Goal: Transaction & Acquisition: Download file/media

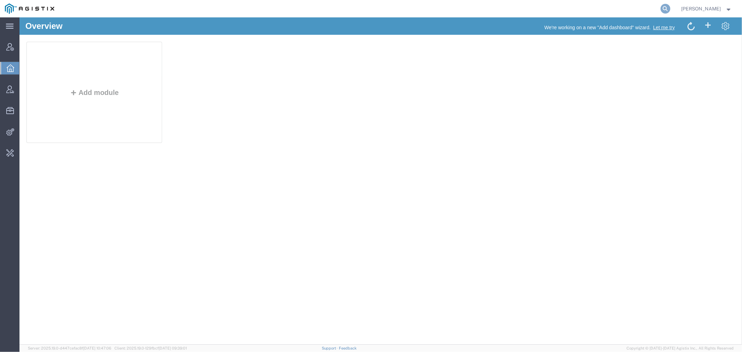
click at [670, 8] on icon at bounding box center [665, 9] width 10 height 10
paste input "55617414"
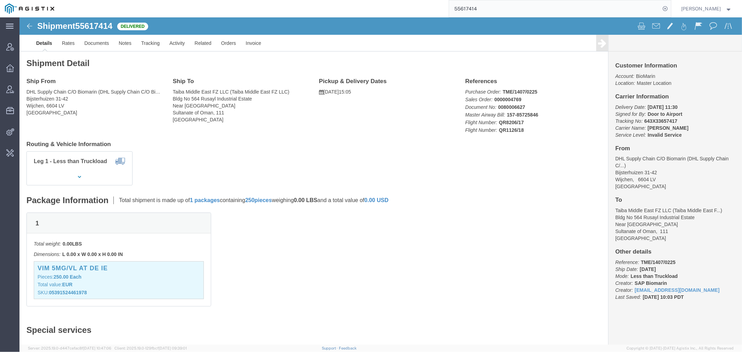
drag, startPoint x: 503, startPoint y: 7, endPoint x: 348, endPoint y: 14, distance: 155.2
click at [364, 9] on div "55617414" at bounding box center [365, 8] width 612 height 17
paste input "6875377"
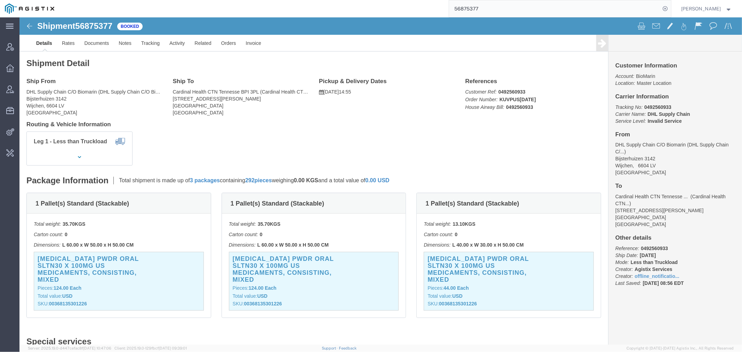
click h3 "KUVAN PWDR ORAL SLTN30 X 100MG US Medicaments, consisting, mixed"
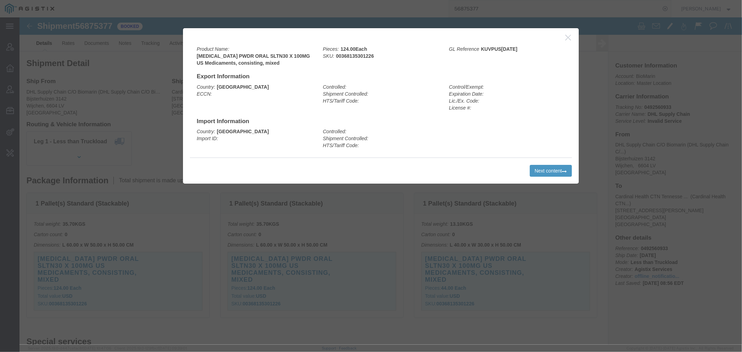
click icon "button"
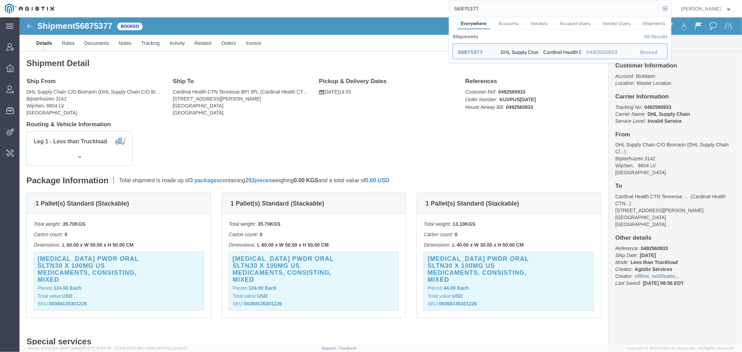
drag, startPoint x: 490, startPoint y: 8, endPoint x: 423, endPoint y: 9, distance: 67.5
click at [423, 9] on div "56875377 Everywhere Accounts Vendors Account Users Vendor Users Shipments Shipm…" at bounding box center [365, 8] width 612 height 17
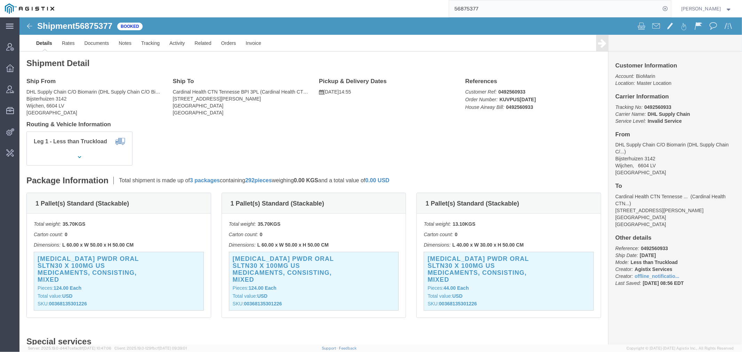
paste input "0492509856"
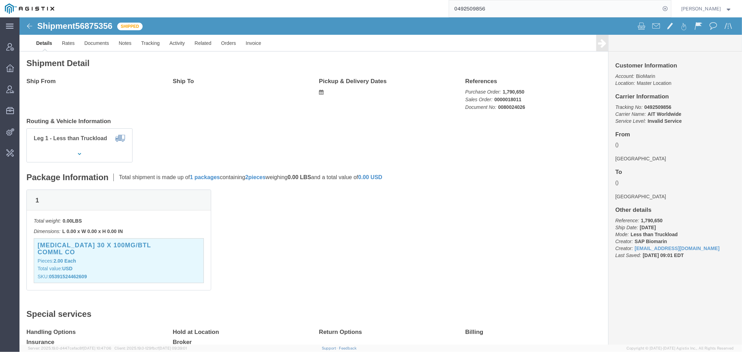
click at [394, 13] on div "0492509856" at bounding box center [365, 8] width 612 height 17
paste input "36659"
type input "0492366596"
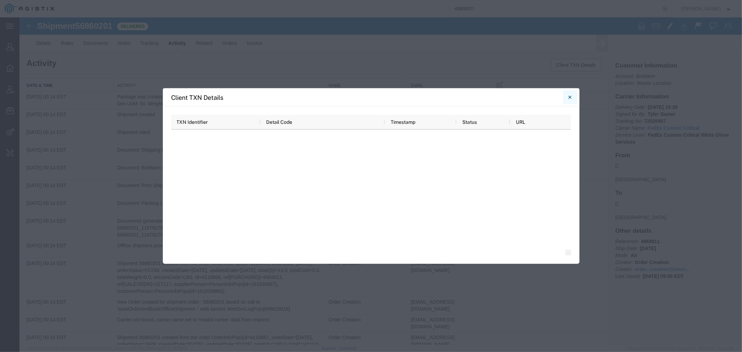
scroll to position [427, 0]
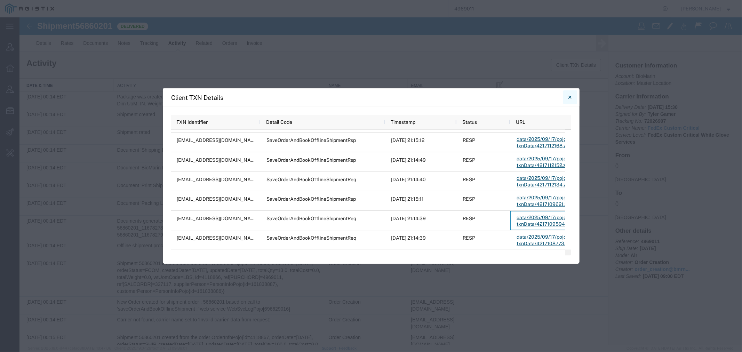
click at [571, 95] on button "Close" at bounding box center [570, 97] width 14 height 14
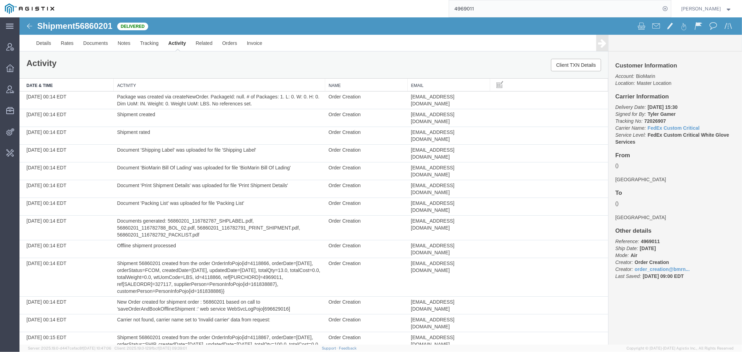
drag, startPoint x: 529, startPoint y: 9, endPoint x: 371, endPoint y: 9, distance: 157.8
click at [403, 9] on div "4969011" at bounding box center [365, 8] width 612 height 17
paste input "56875783"
type input "56875783"
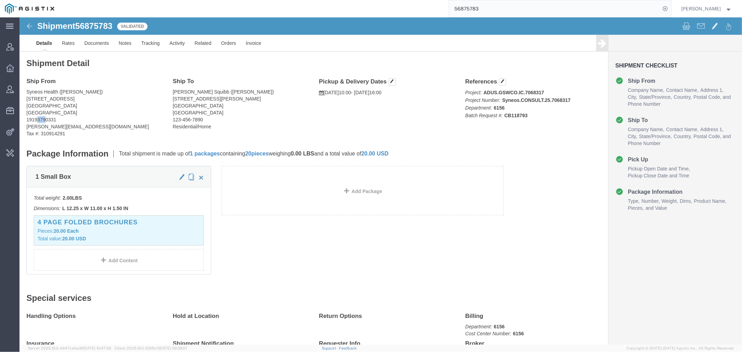
drag, startPoint x: 17, startPoint y: 102, endPoint x: 25, endPoint y: 102, distance: 7.7
click address "Syneos Health ([PERSON_NAME]) [STREET_ADDRESS] 19193790331 [PERSON_NAME][EMAIL_…"
click link "Activity"
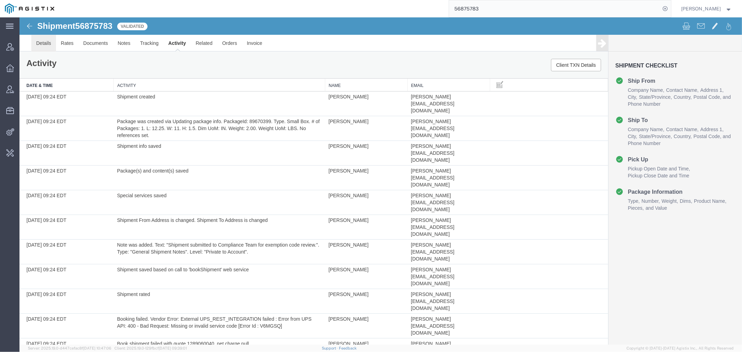
click at [49, 44] on link "Details" at bounding box center [43, 42] width 25 height 17
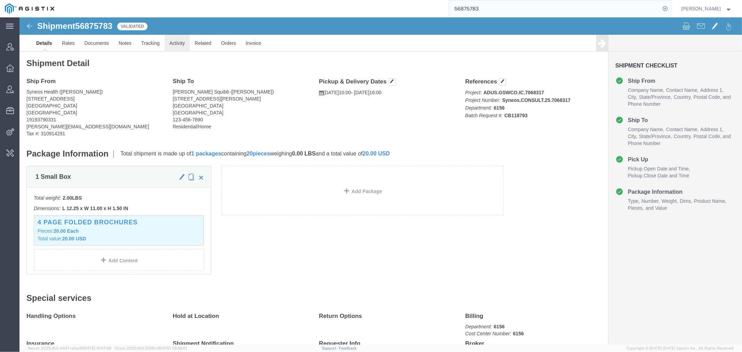
click link "Activity"
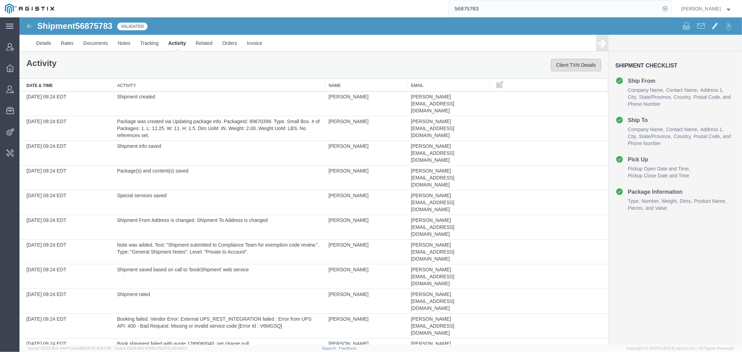
click at [566, 64] on button "Client TXN Details" at bounding box center [575, 64] width 50 height 13
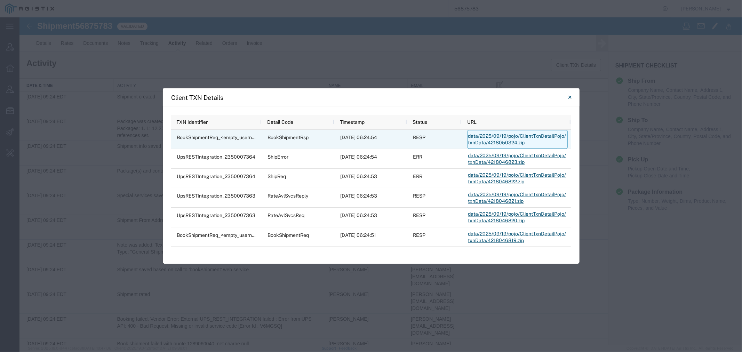
click at [480, 137] on link "data/2025/09/19/pojo/ClientTxnDetailPojo/txnData/4218050324.zip" at bounding box center [517, 139] width 100 height 19
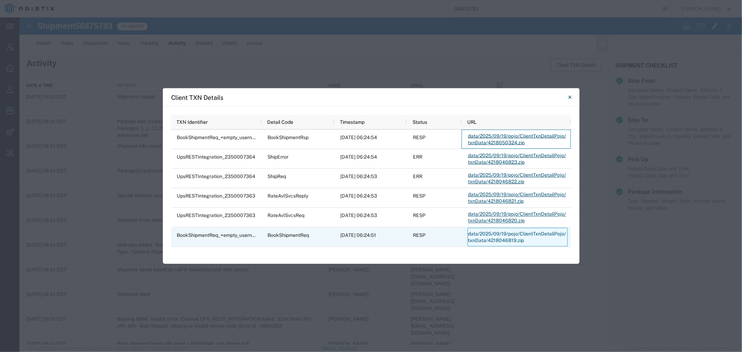
click at [492, 234] on link "data/2025/09/19/pojo/ClientTxnDetailPojo/txnData/4218046819.zip" at bounding box center [517, 237] width 100 height 19
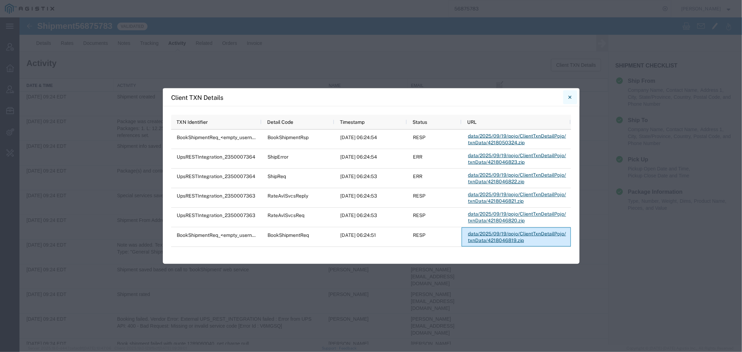
click at [571, 96] on button "Close" at bounding box center [570, 97] width 14 height 14
